Goal: Information Seeking & Learning: Learn about a topic

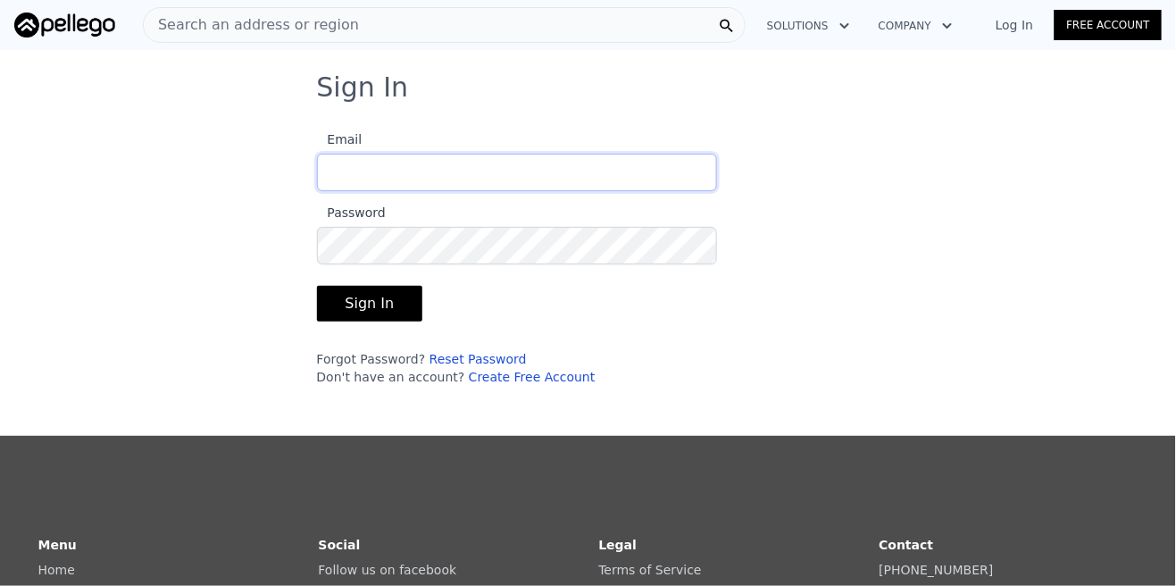
click at [596, 179] on input "Email" at bounding box center [517, 172] width 400 height 37
type input "[EMAIL_ADDRESS][DOMAIN_NAME]"
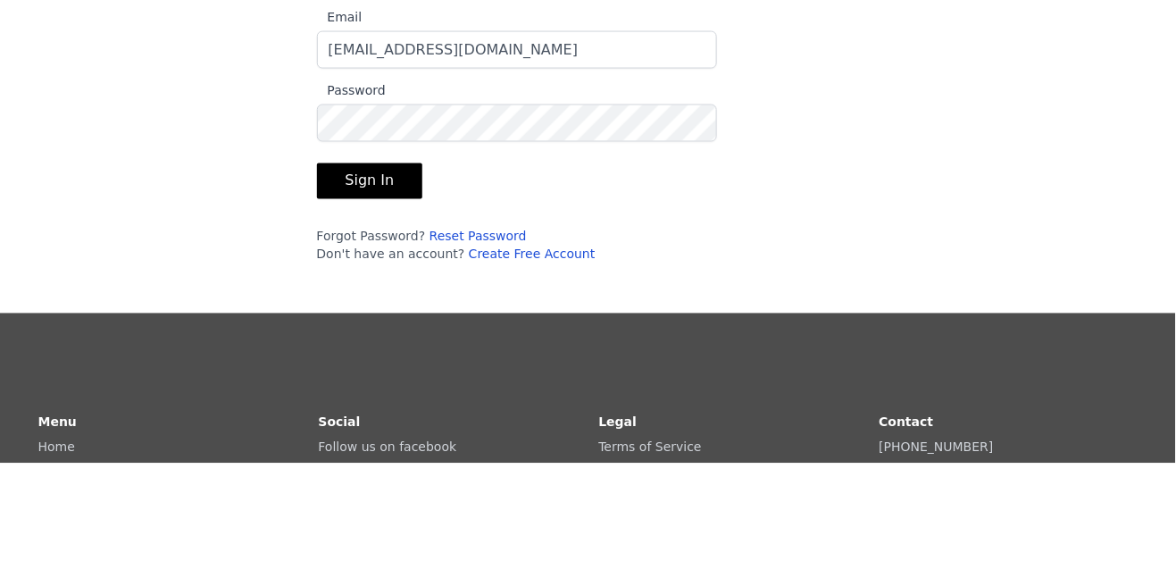
click at [407, 300] on button "Sign In" at bounding box center [370, 304] width 106 height 36
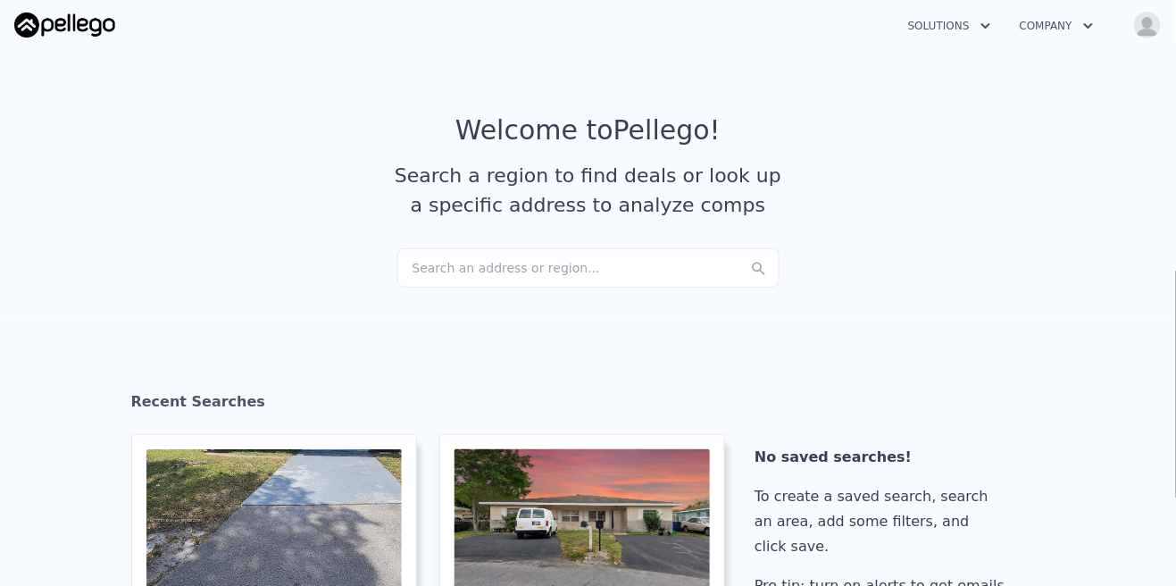
click at [515, 256] on div "Search an address or region..." at bounding box center [588, 267] width 382 height 39
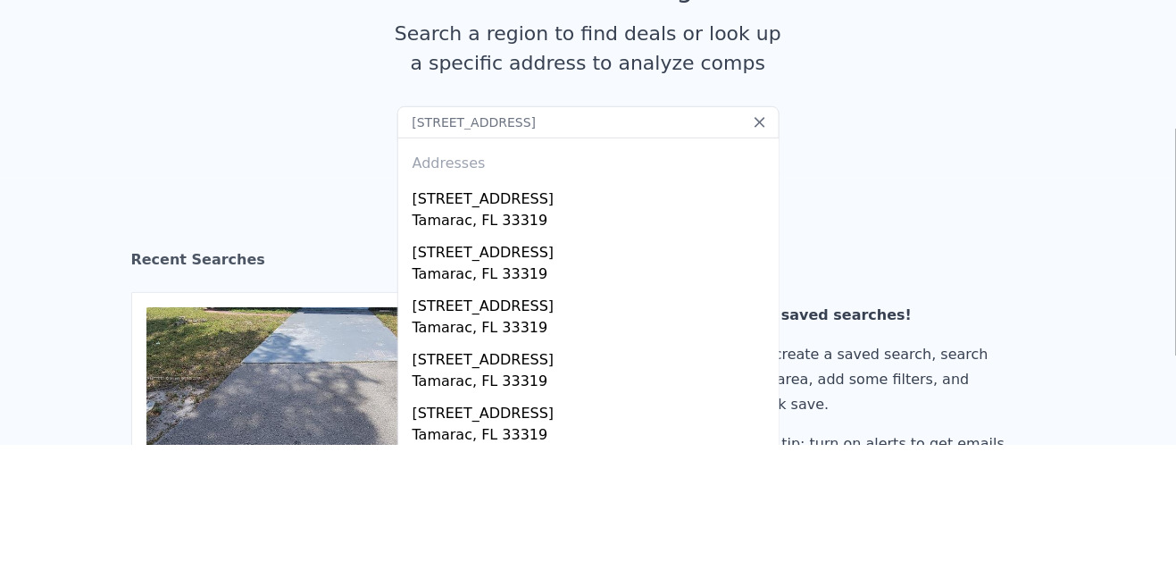
type input "[STREET_ADDRESS]"
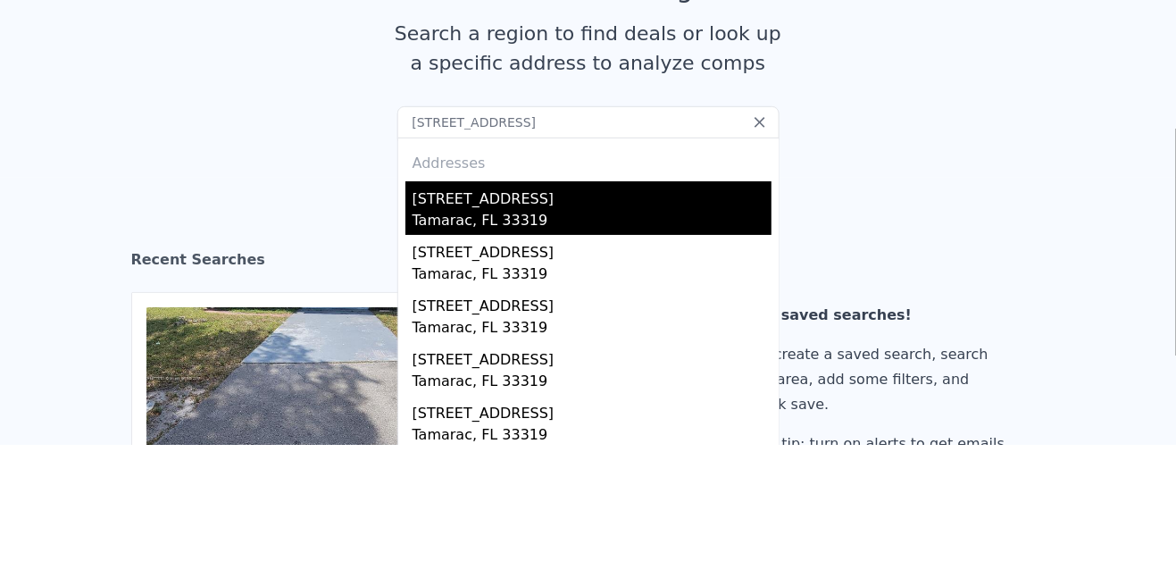
click at [507, 352] on div "Tamarac, FL 33319" at bounding box center [591, 364] width 359 height 25
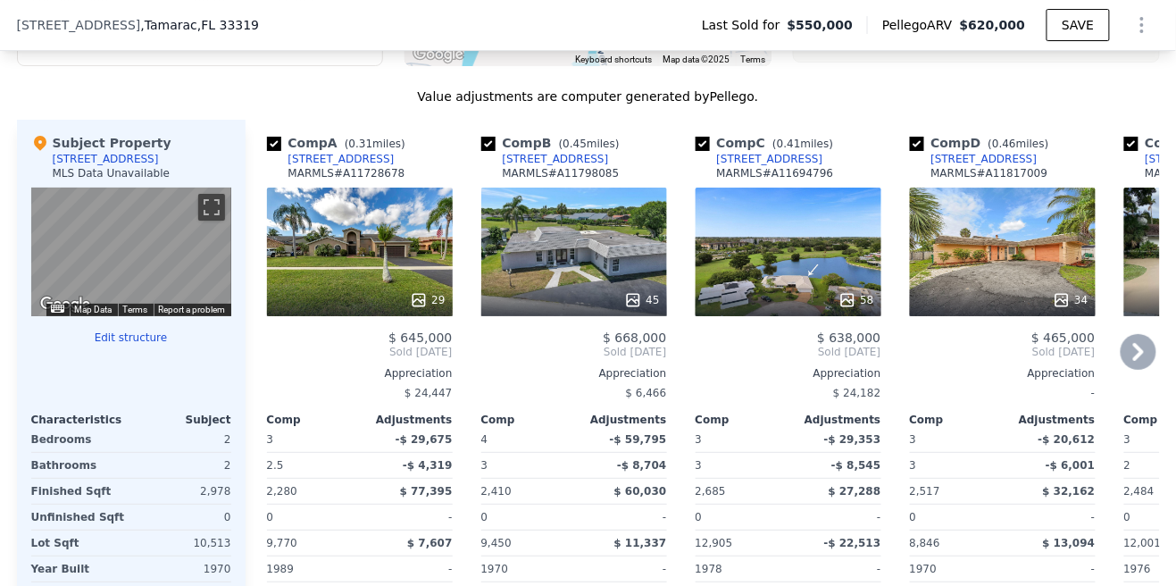
click at [637, 262] on div "45" at bounding box center [574, 251] width 186 height 129
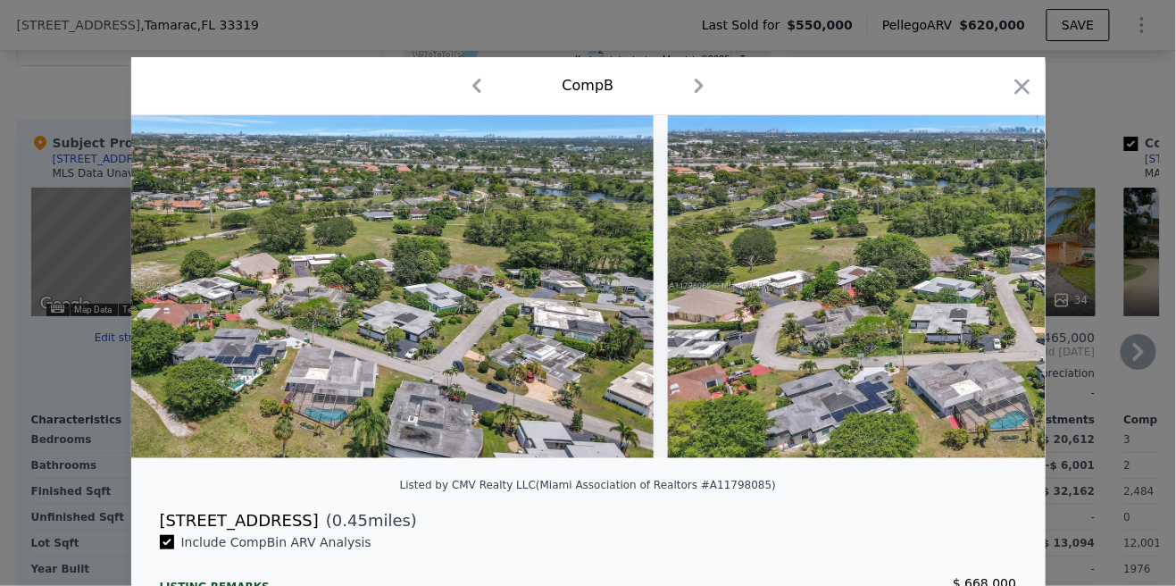
scroll to position [0, 21329]
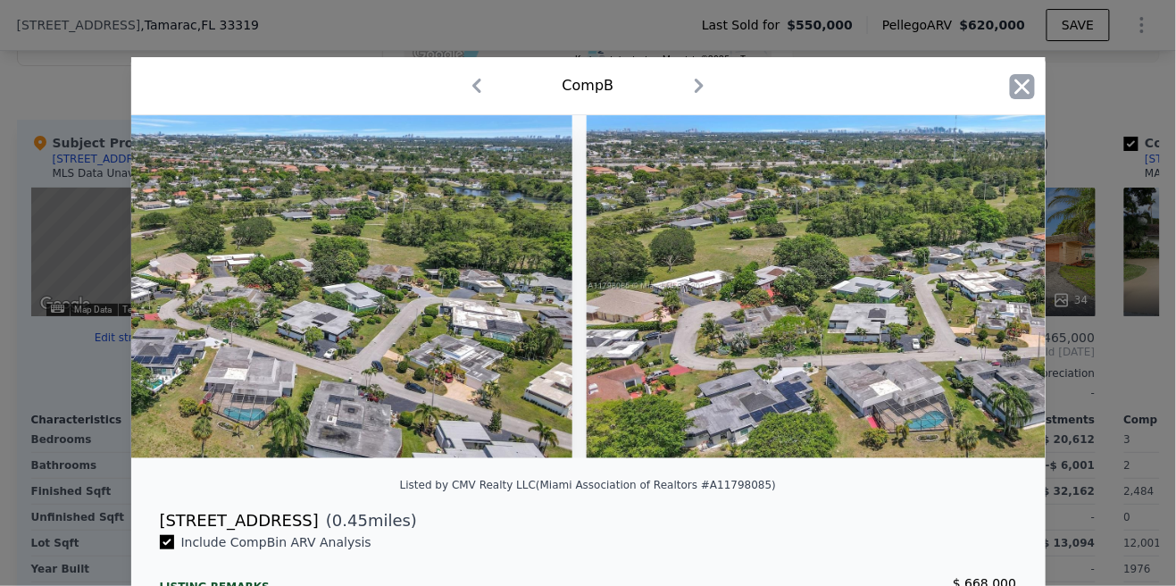
click at [1028, 86] on icon "button" at bounding box center [1022, 86] width 25 height 25
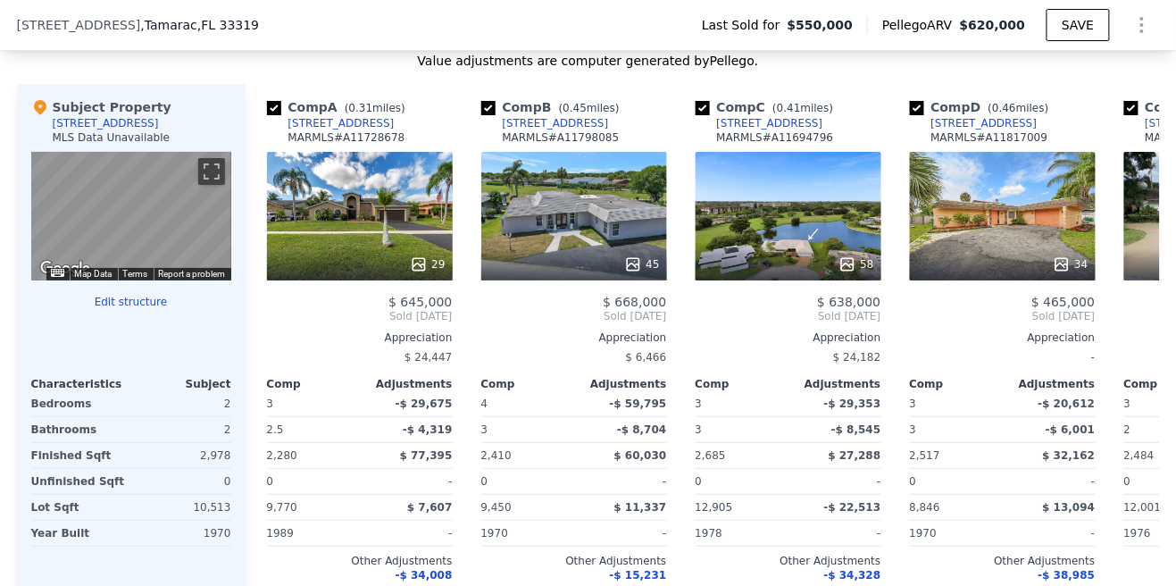
scroll to position [1758, 0]
